Goal: Communication & Community: Ask a question

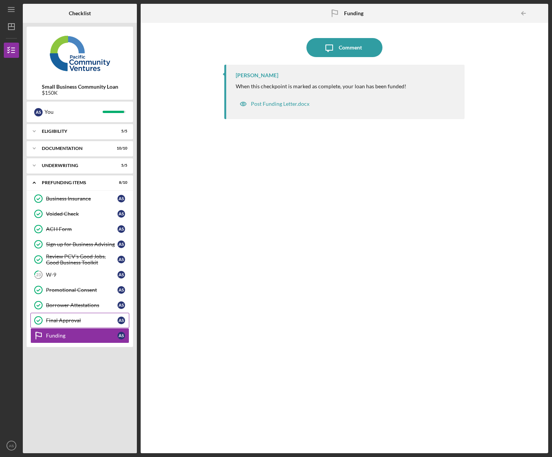
click at [71, 320] on div "Final Approval" at bounding box center [82, 320] width 72 height 6
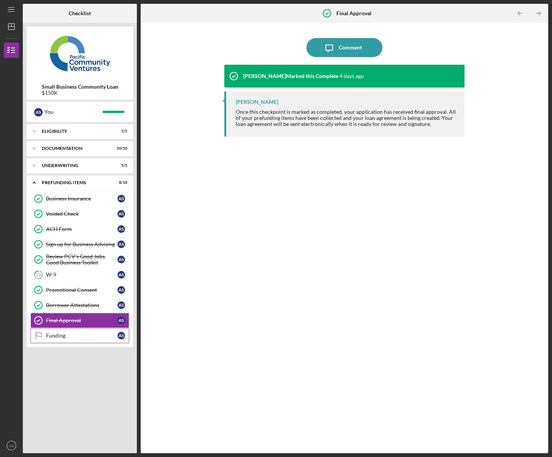
click at [73, 339] on link "Funding Funding A S" at bounding box center [79, 335] width 99 height 15
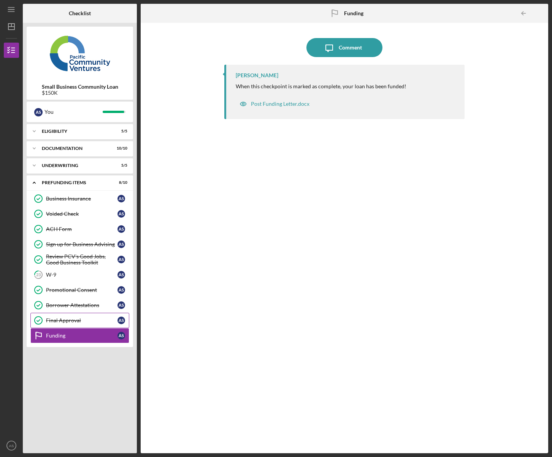
click at [65, 319] on div "Final Approval" at bounding box center [82, 320] width 72 height 6
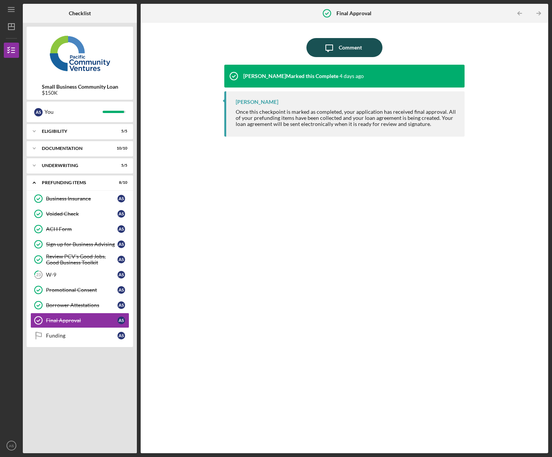
click at [342, 50] on div "Comment" at bounding box center [350, 47] width 23 height 19
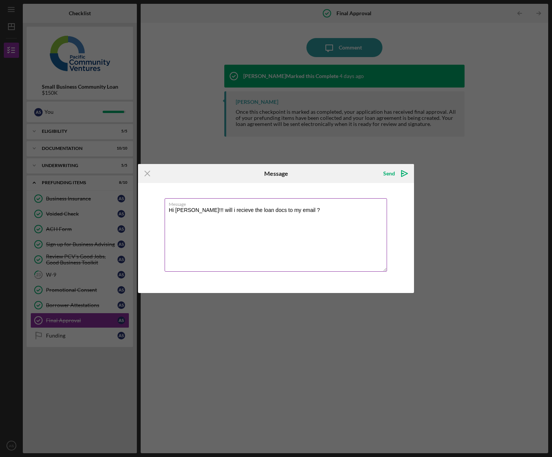
click at [224, 210] on textarea "Hi [PERSON_NAME]!!! will i recieve the loan docs to my email ?" at bounding box center [276, 234] width 222 height 73
click at [308, 211] on textarea "Hi [PERSON_NAME]!!! will i receive the loan docs to my email ?" at bounding box center [276, 234] width 222 height 73
type textarea "Hi [PERSON_NAME]!!! will i receive the loan docs to my email ?"
click at [391, 174] on div "Send" at bounding box center [389, 173] width 12 height 15
